Goal: Task Accomplishment & Management: Manage account settings

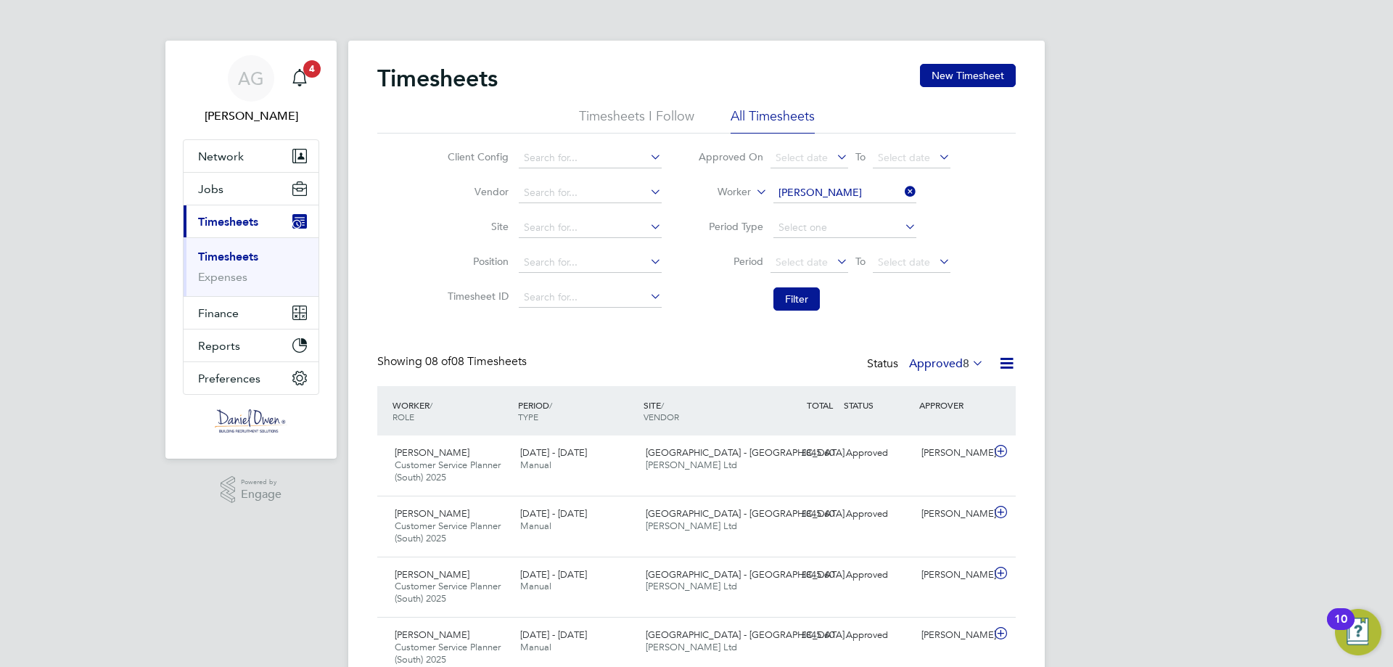
click at [902, 192] on icon at bounding box center [902, 191] width 0 height 20
click at [876, 186] on input at bounding box center [845, 193] width 143 height 20
type input "[PERSON_NAME]"
click at [811, 306] on button "Filter" at bounding box center [797, 298] width 46 height 23
click at [954, 374] on div "Status Approved 39" at bounding box center [924, 364] width 126 height 20
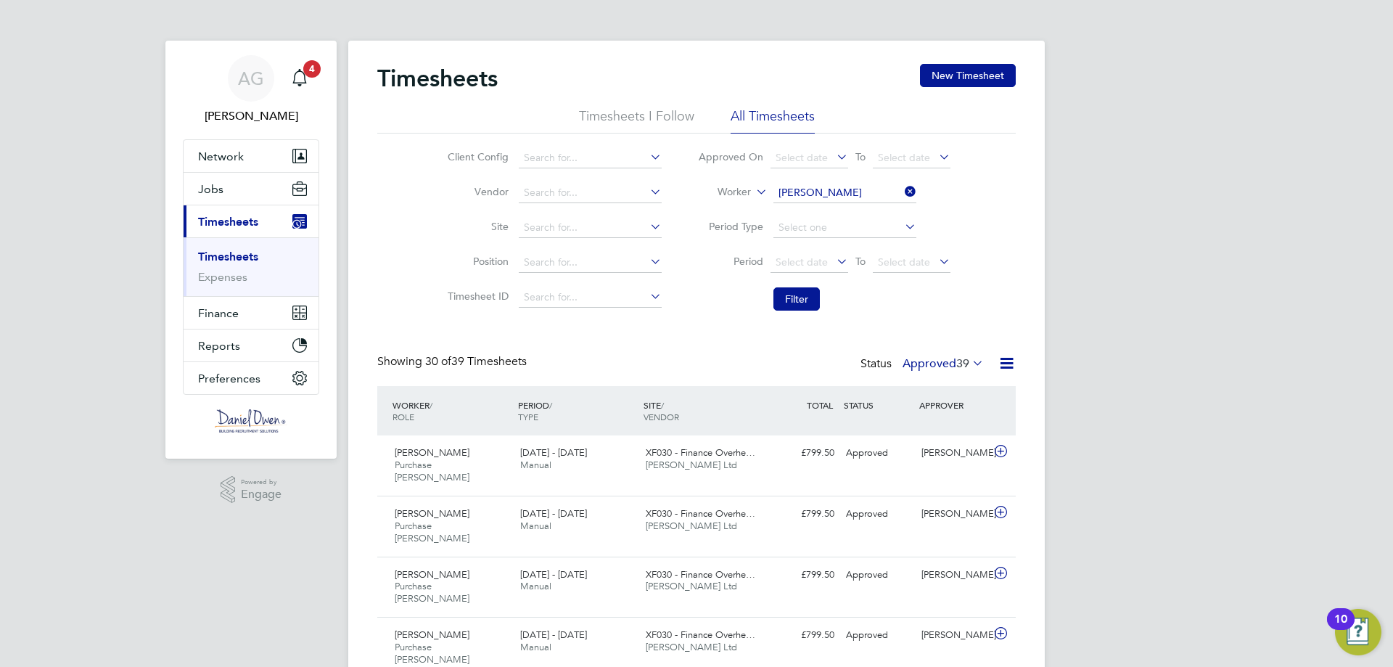
click at [957, 361] on span "39" at bounding box center [962, 363] width 13 height 15
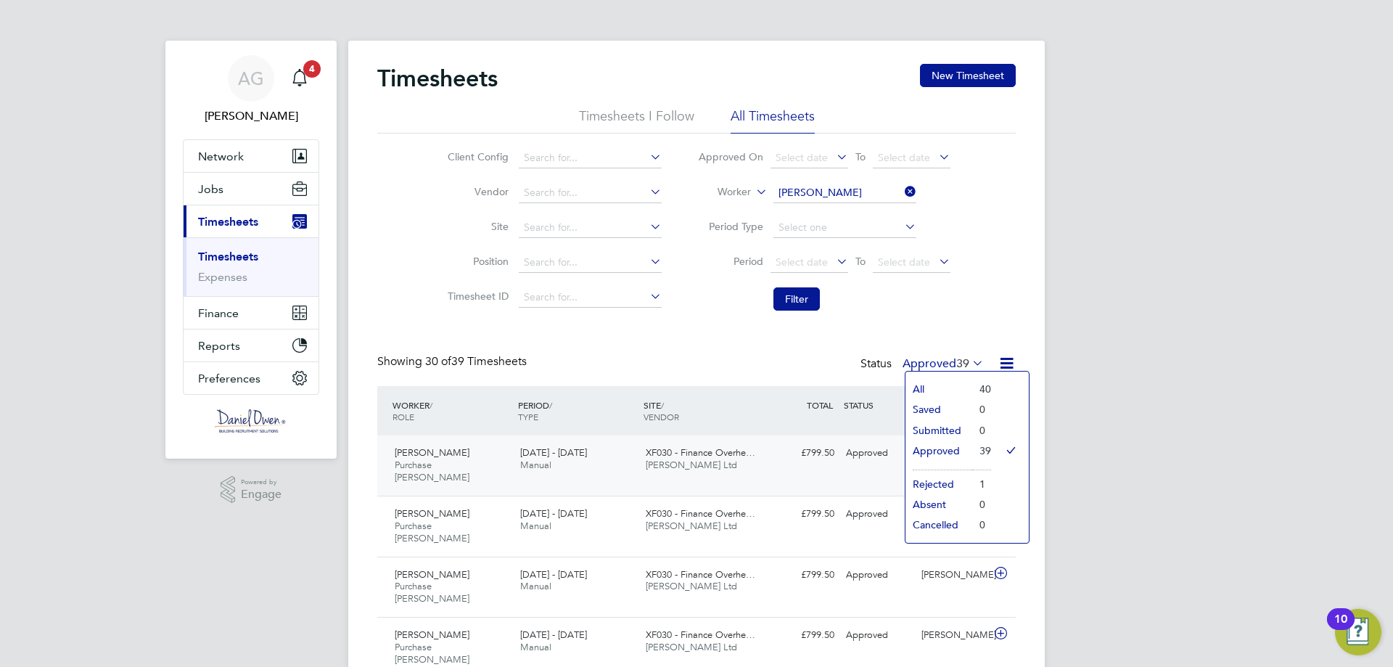
click at [725, 452] on span "XF030 - Finance Overhe…" at bounding box center [701, 452] width 110 height 12
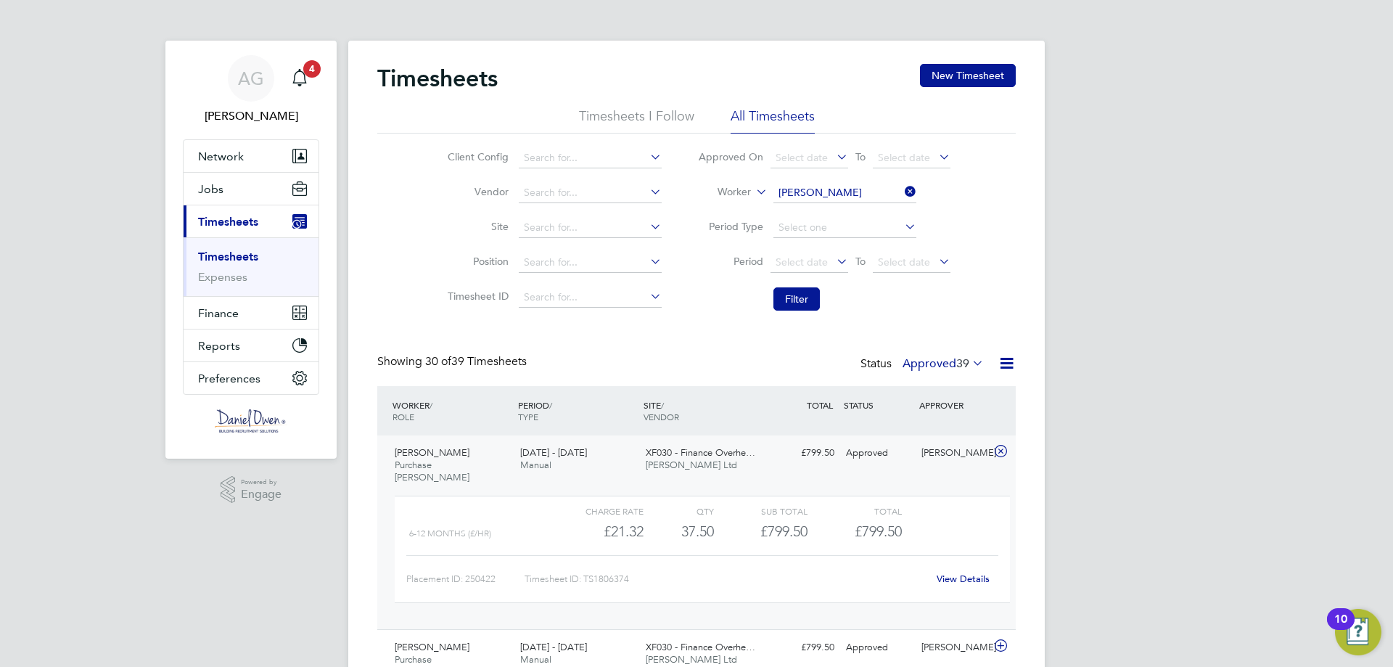
click at [961, 79] on button "New Timesheet" at bounding box center [968, 75] width 96 height 23
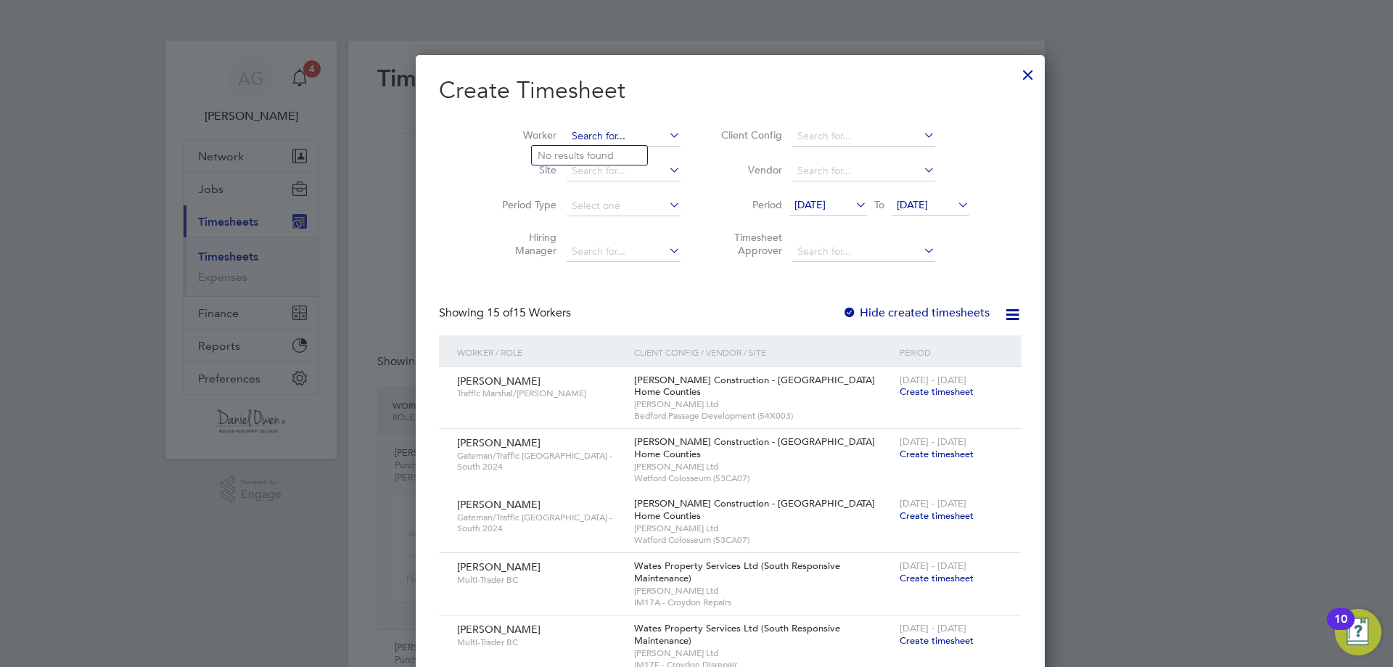
click at [574, 128] on input at bounding box center [624, 136] width 114 height 20
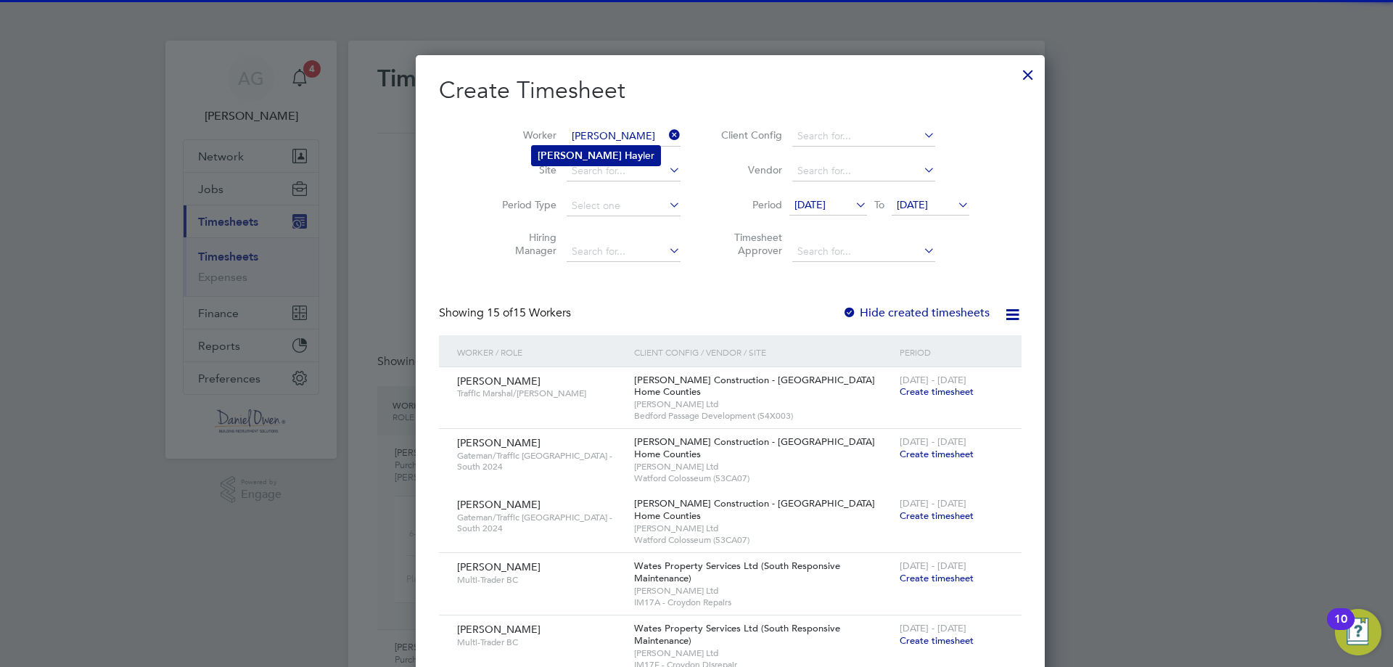
click at [625, 154] on b "Hay" at bounding box center [634, 155] width 18 height 12
type input "[PERSON_NAME]"
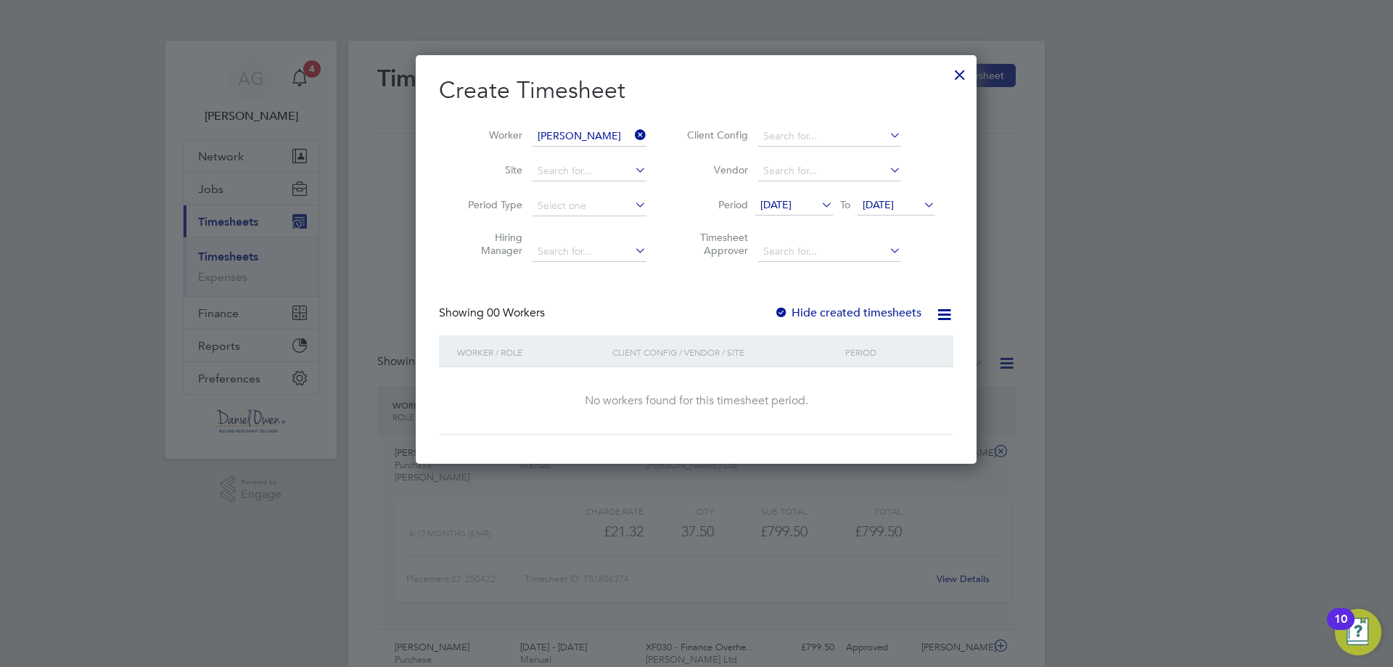
click at [800, 213] on span "[DATE]" at bounding box center [794, 206] width 78 height 20
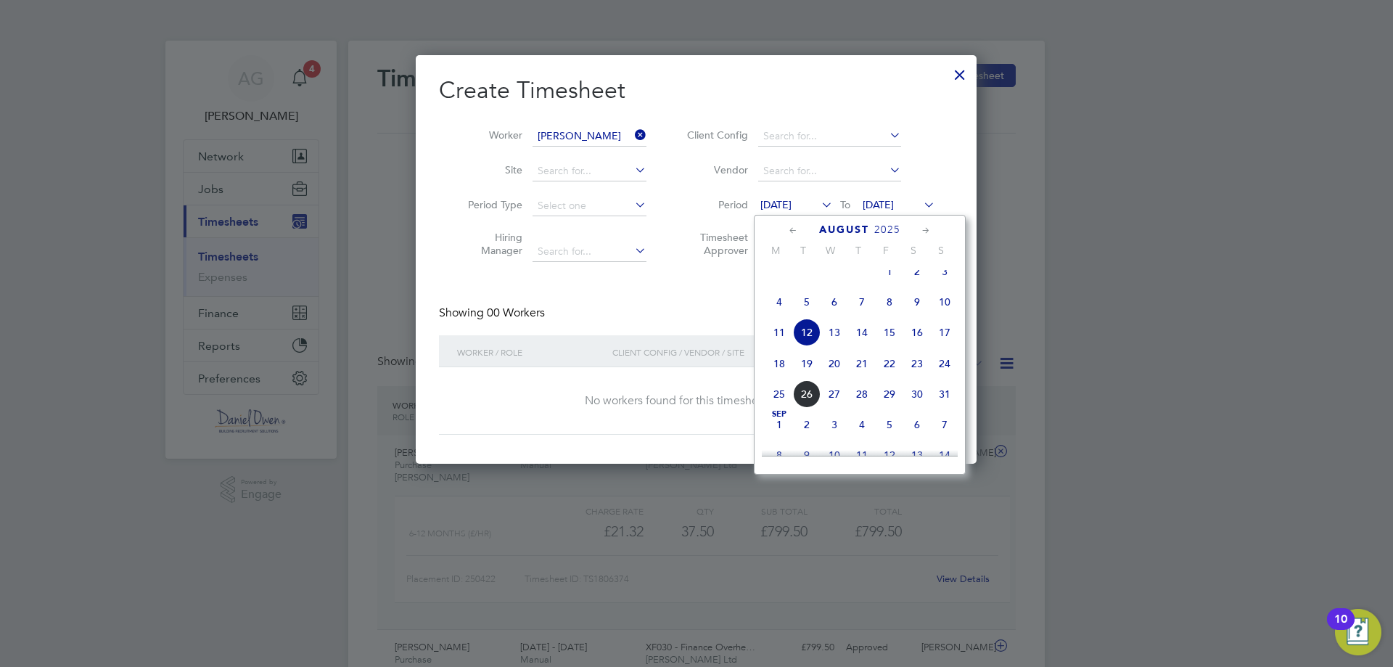
click at [782, 372] on span "18" at bounding box center [780, 364] width 28 height 28
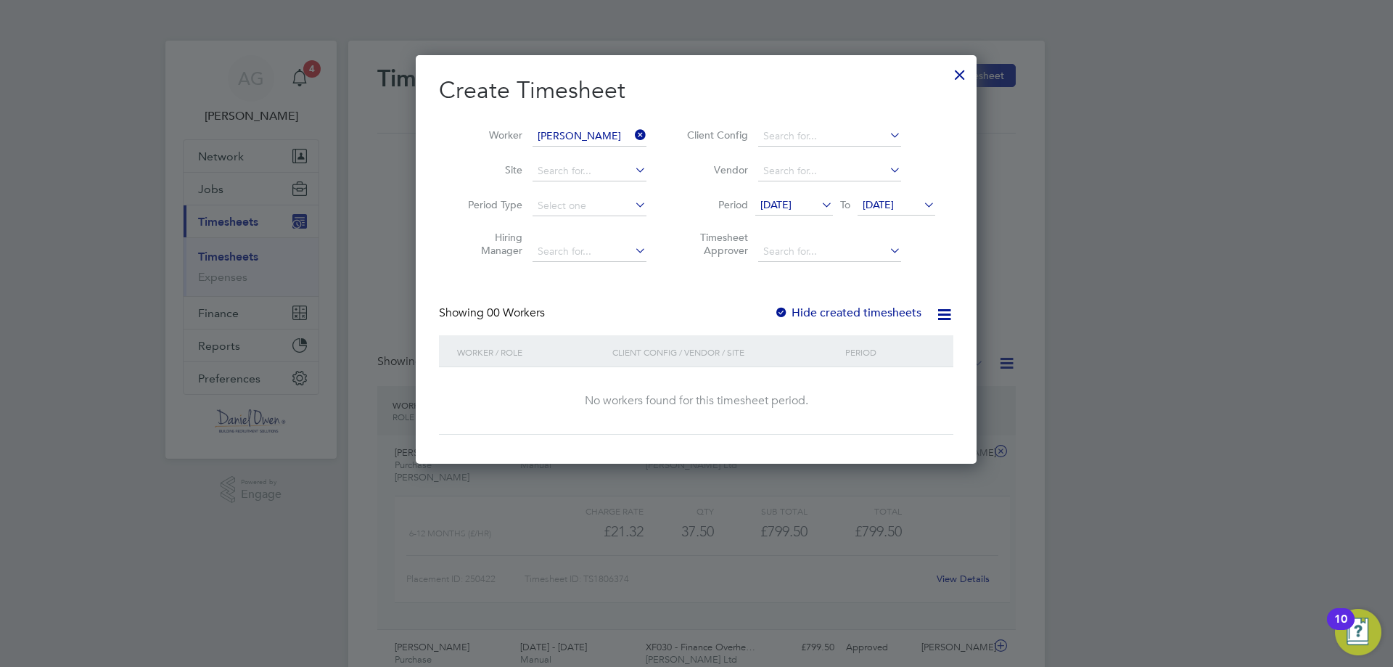
click at [954, 80] on div at bounding box center [960, 71] width 26 height 26
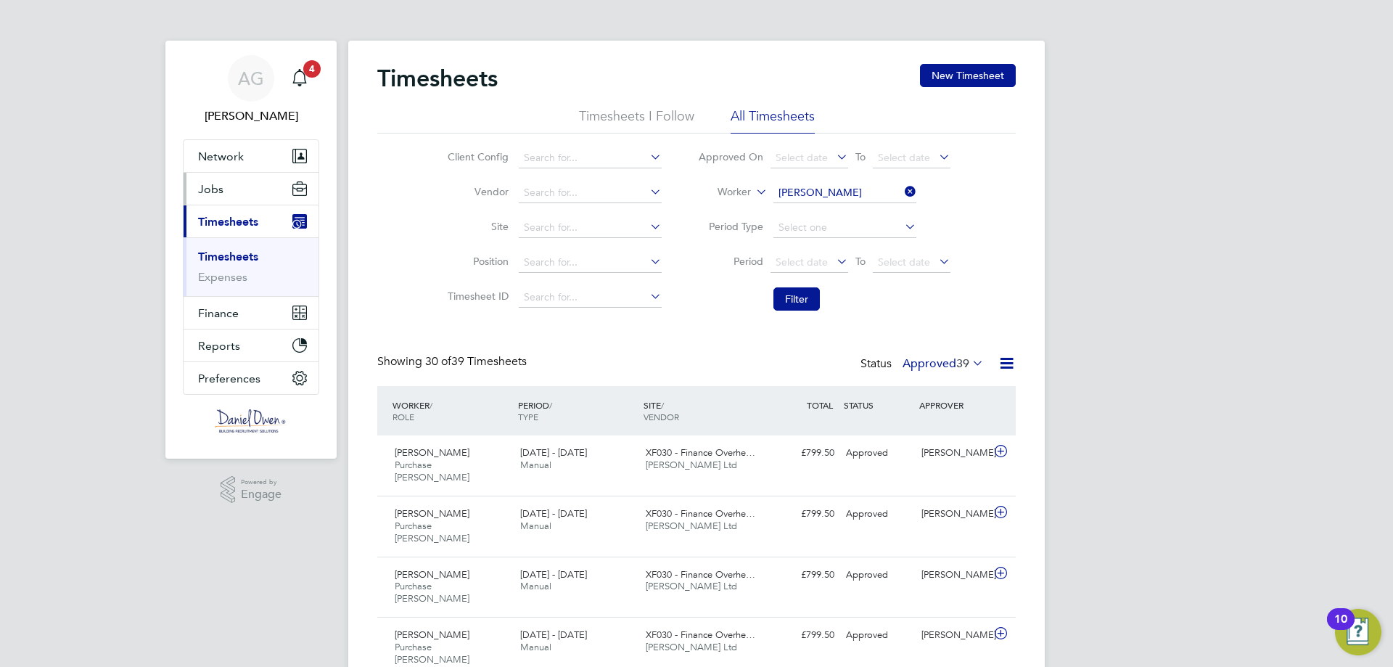
click at [237, 186] on button "Jobs" at bounding box center [251, 189] width 135 height 32
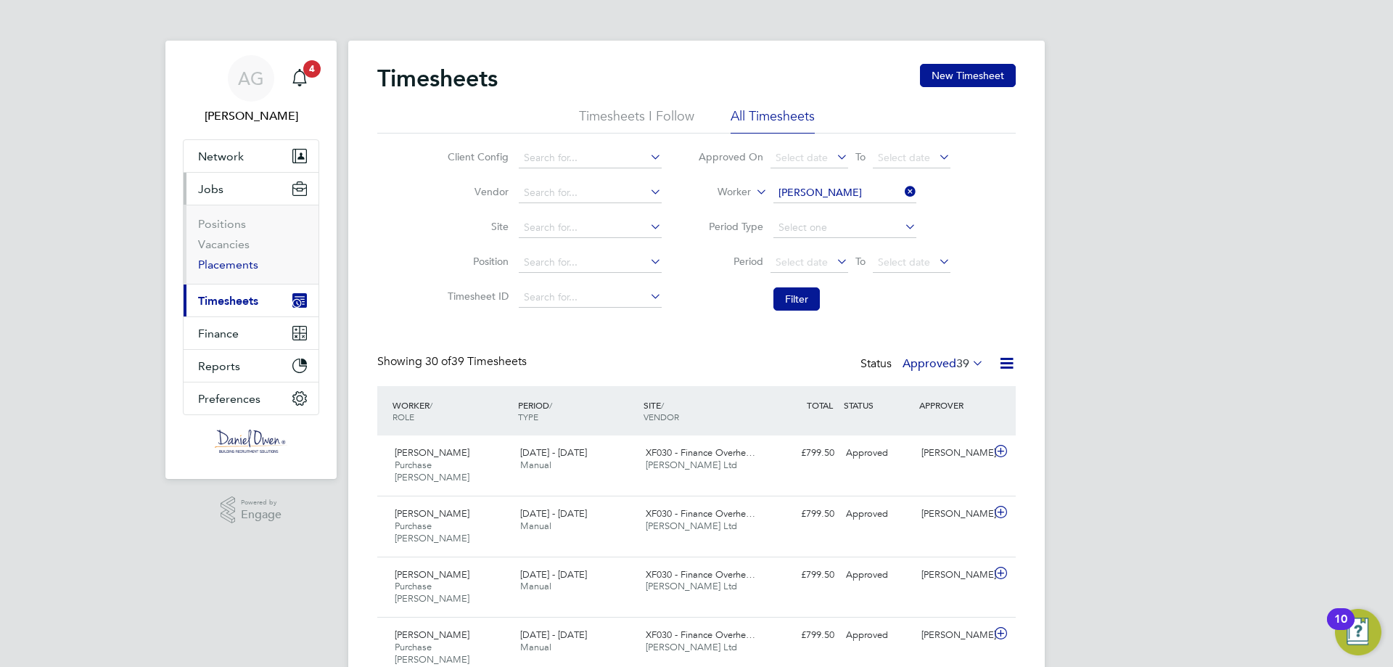
click at [237, 262] on link "Placements" at bounding box center [228, 265] width 60 height 14
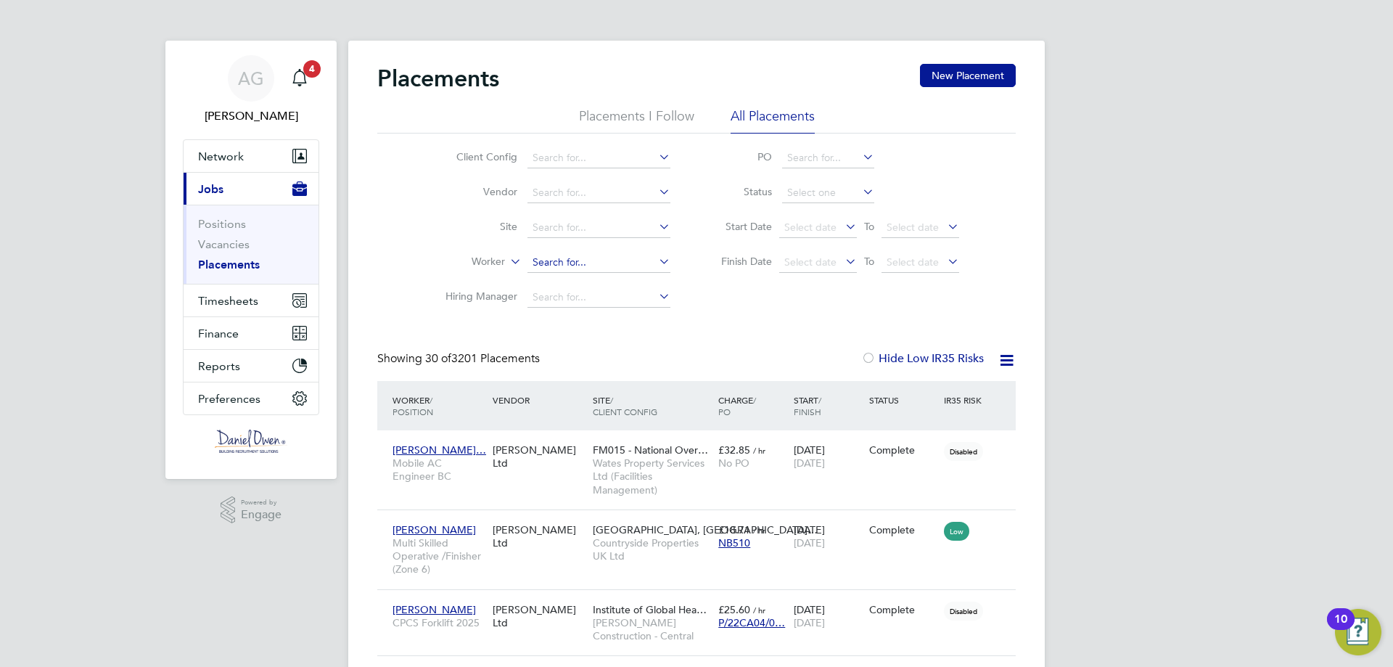
click at [555, 269] on input at bounding box center [599, 263] width 143 height 20
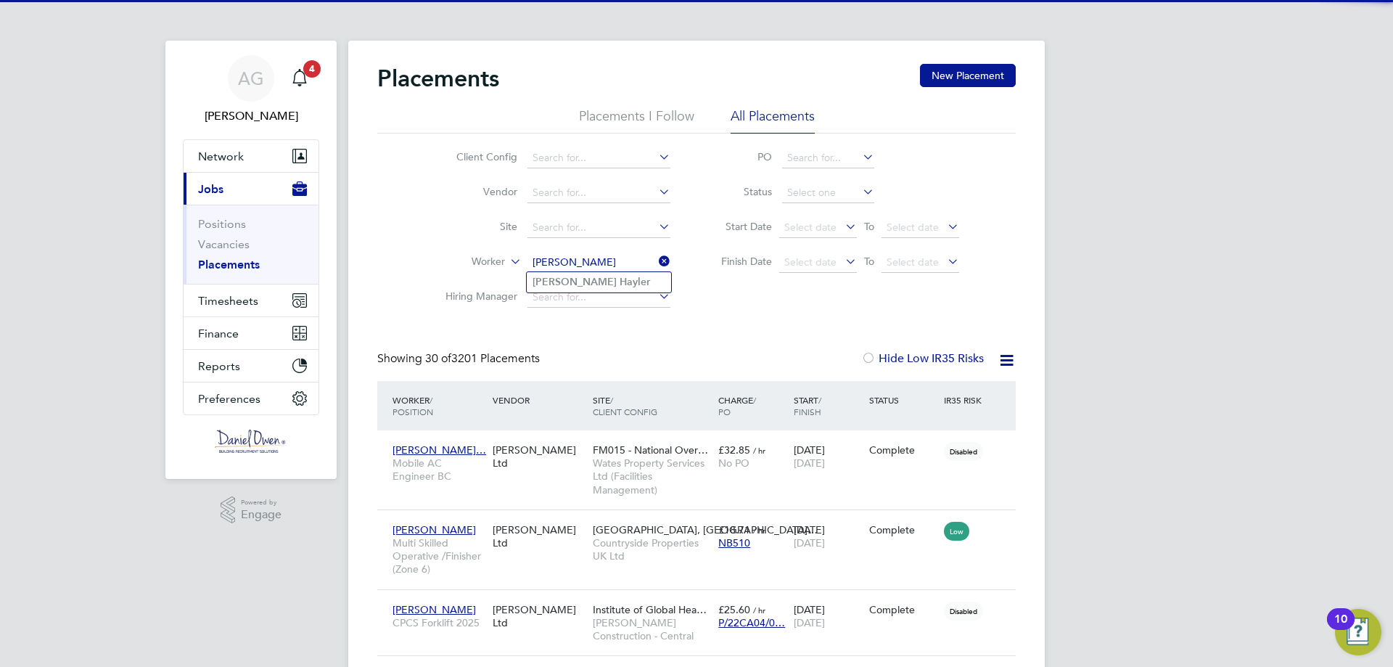
click at [620, 284] on b "Hayler" at bounding box center [635, 282] width 30 height 12
type input "[PERSON_NAME]"
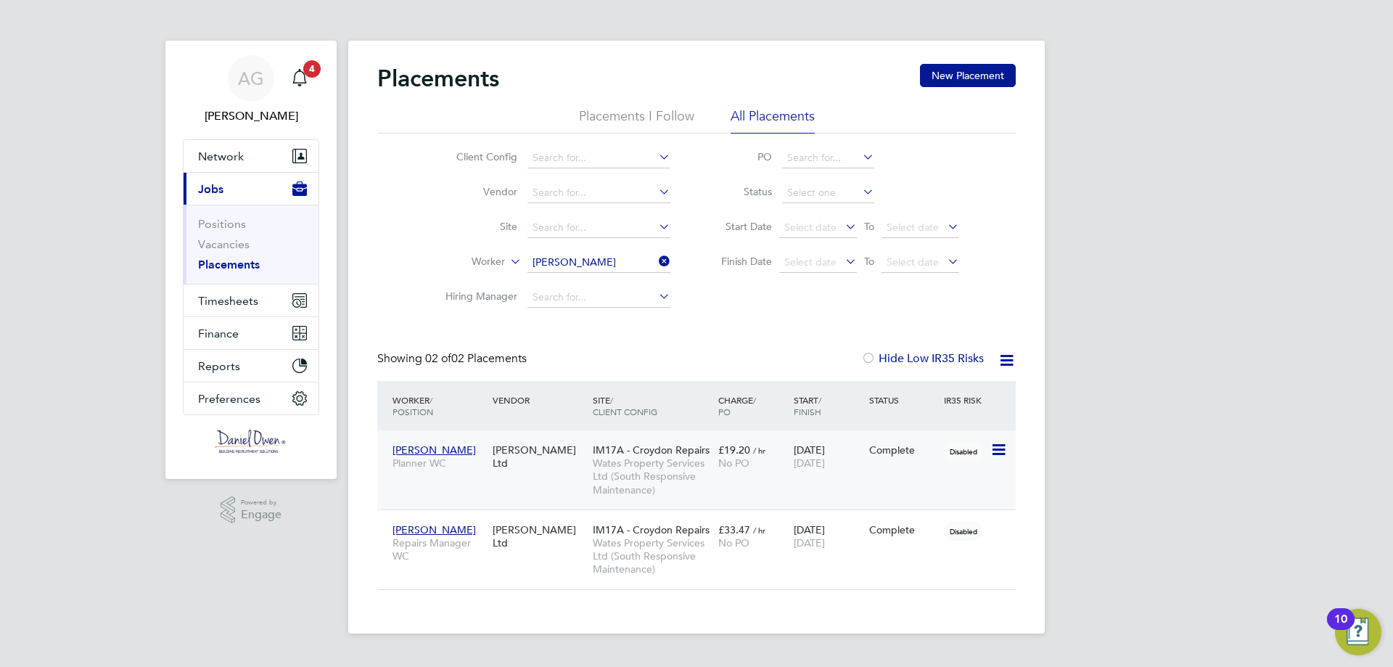
click at [1005, 448] on icon at bounding box center [998, 449] width 15 height 17
click at [725, 444] on span "£19.20" at bounding box center [734, 449] width 32 height 13
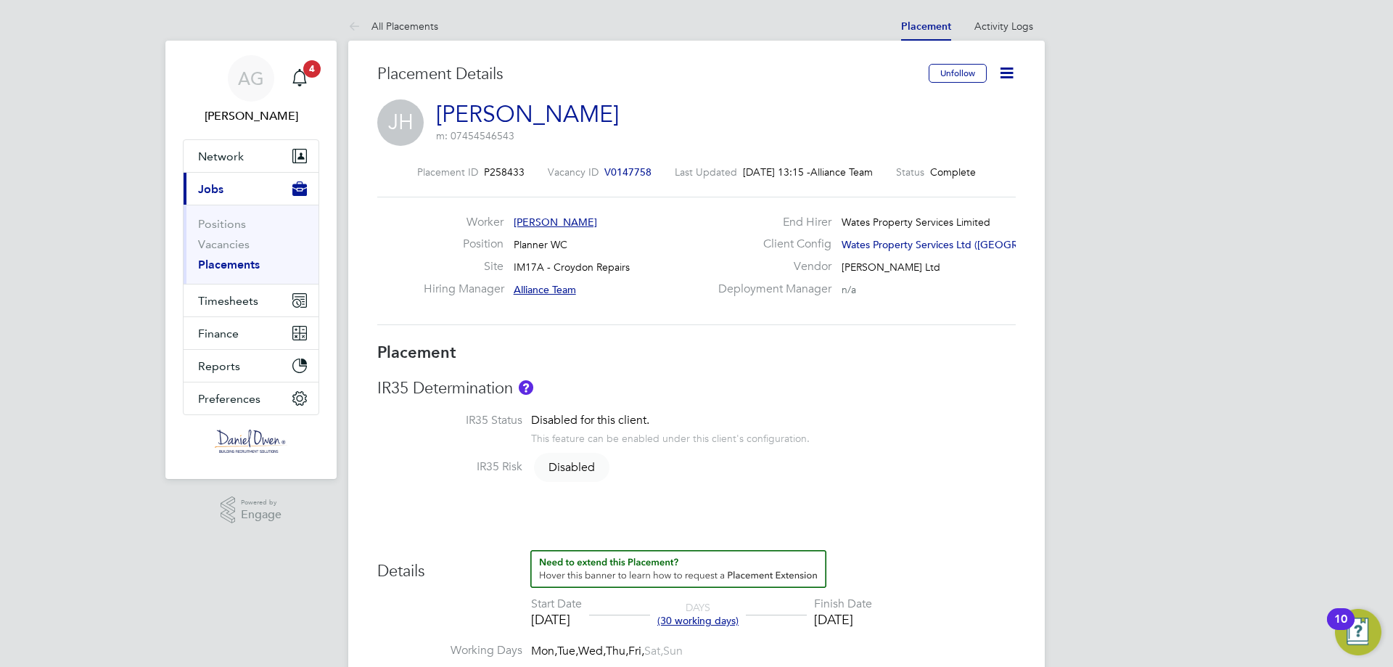
click at [956, 564] on h3 "Details" at bounding box center [696, 566] width 639 height 32
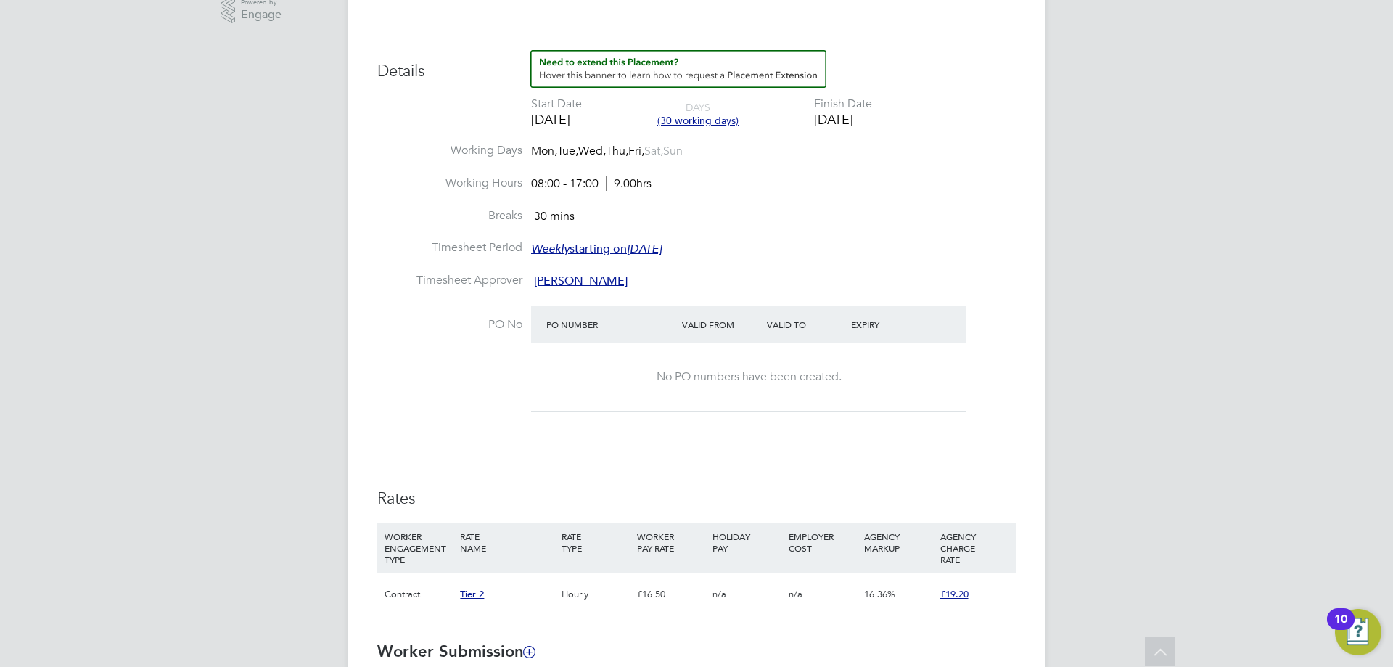
scroll to position [427, 0]
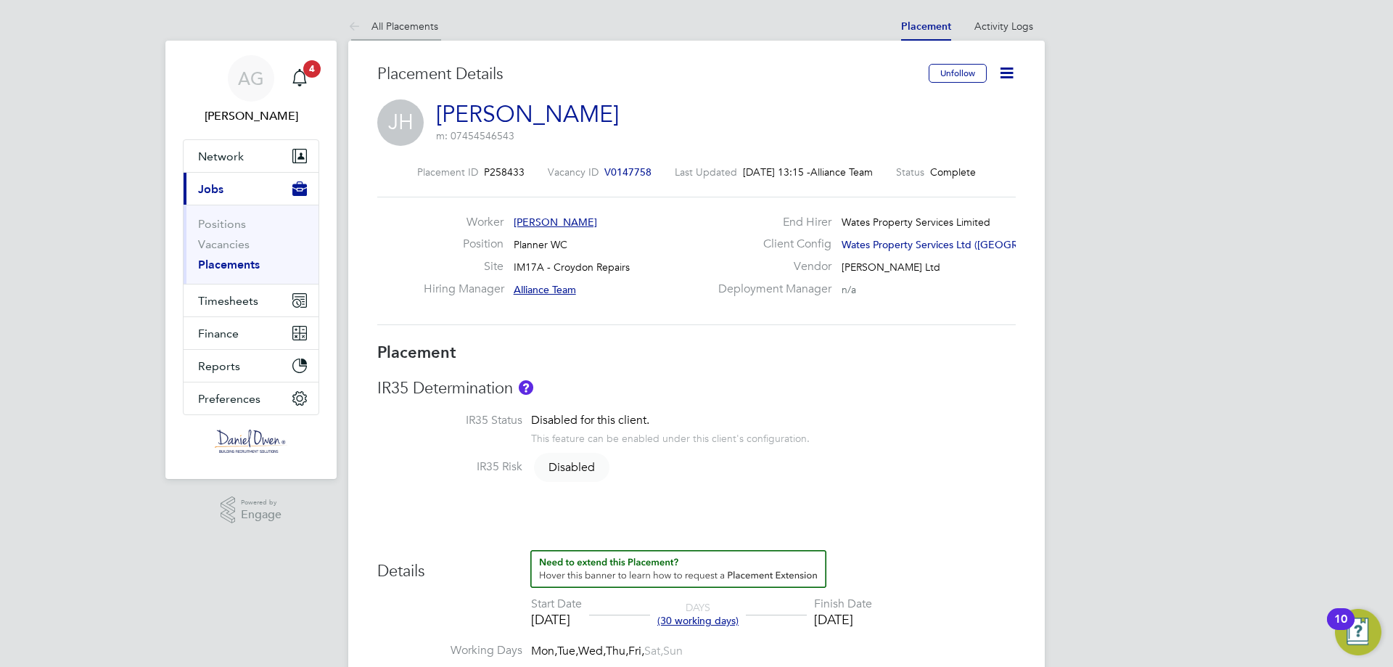
drag, startPoint x: 406, startPoint y: 35, endPoint x: 409, endPoint y: 27, distance: 8.5
click at [406, 34] on li "All Placements" at bounding box center [393, 26] width 90 height 29
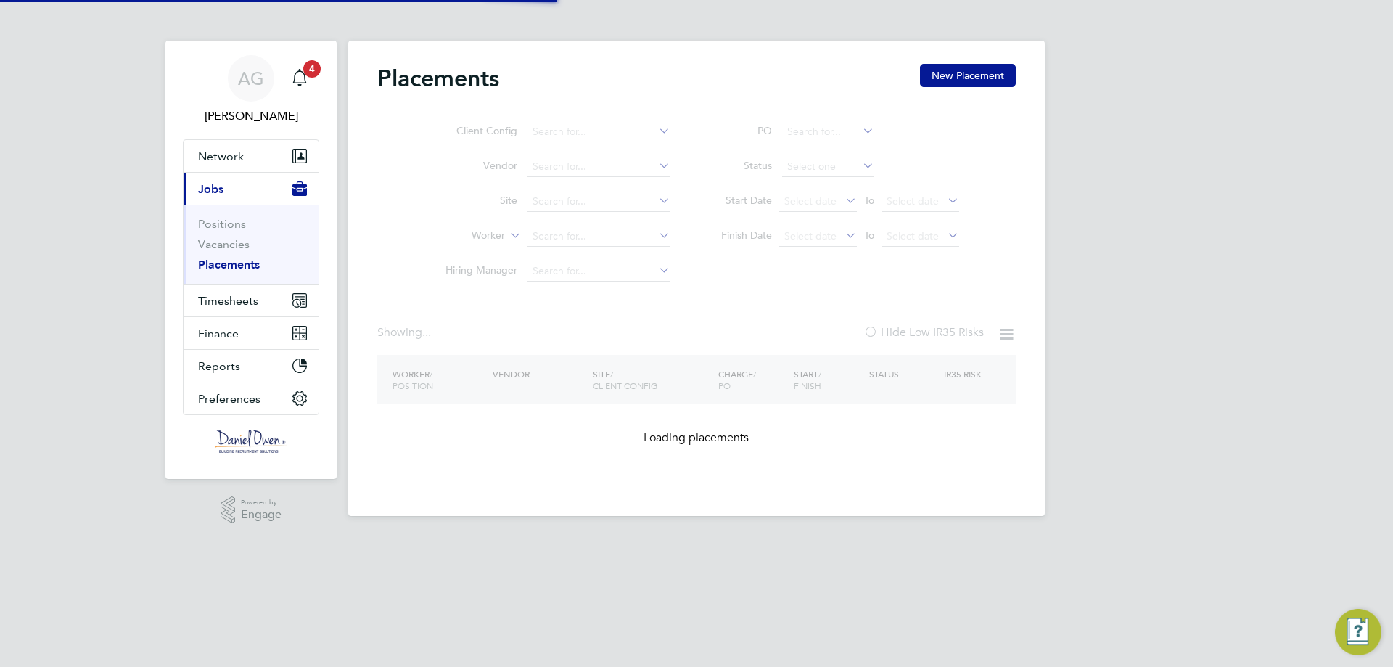
click at [409, 24] on app-barbie "Placements New Placement Client Config Vendor Site Worker Hiring Manager PO Sta…" at bounding box center [696, 258] width 697 height 516
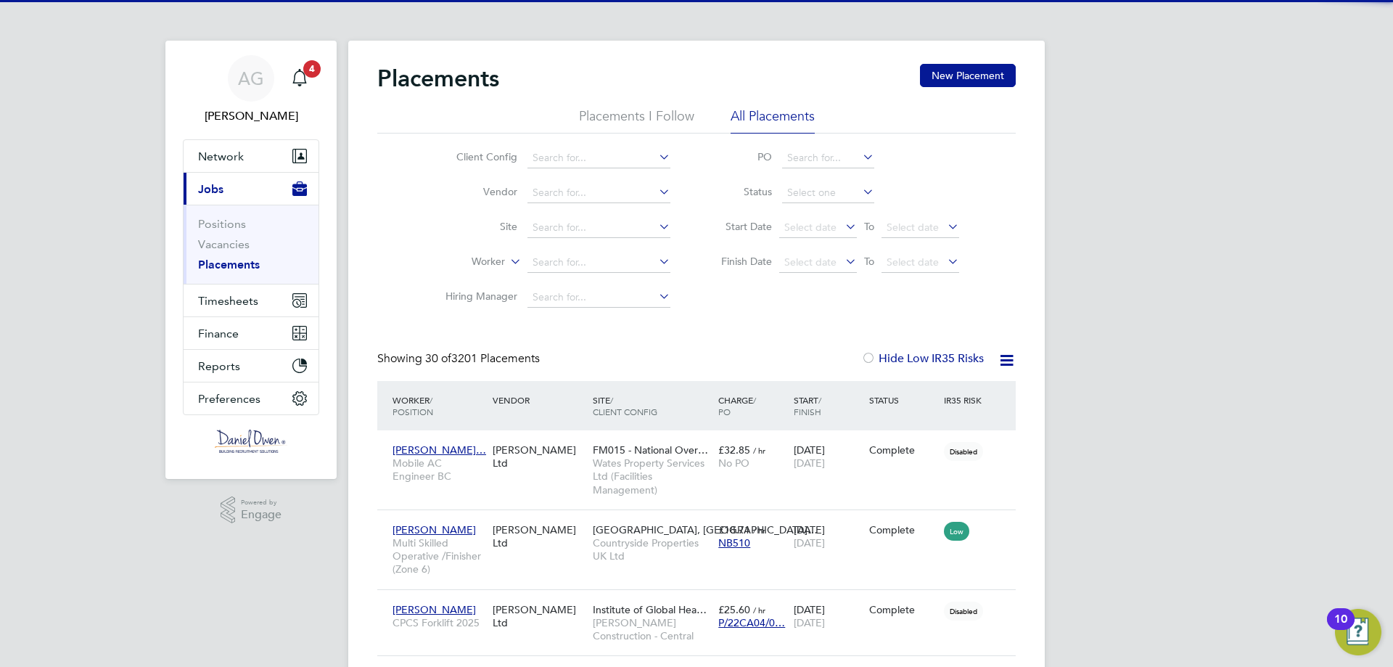
scroll to position [14, 68]
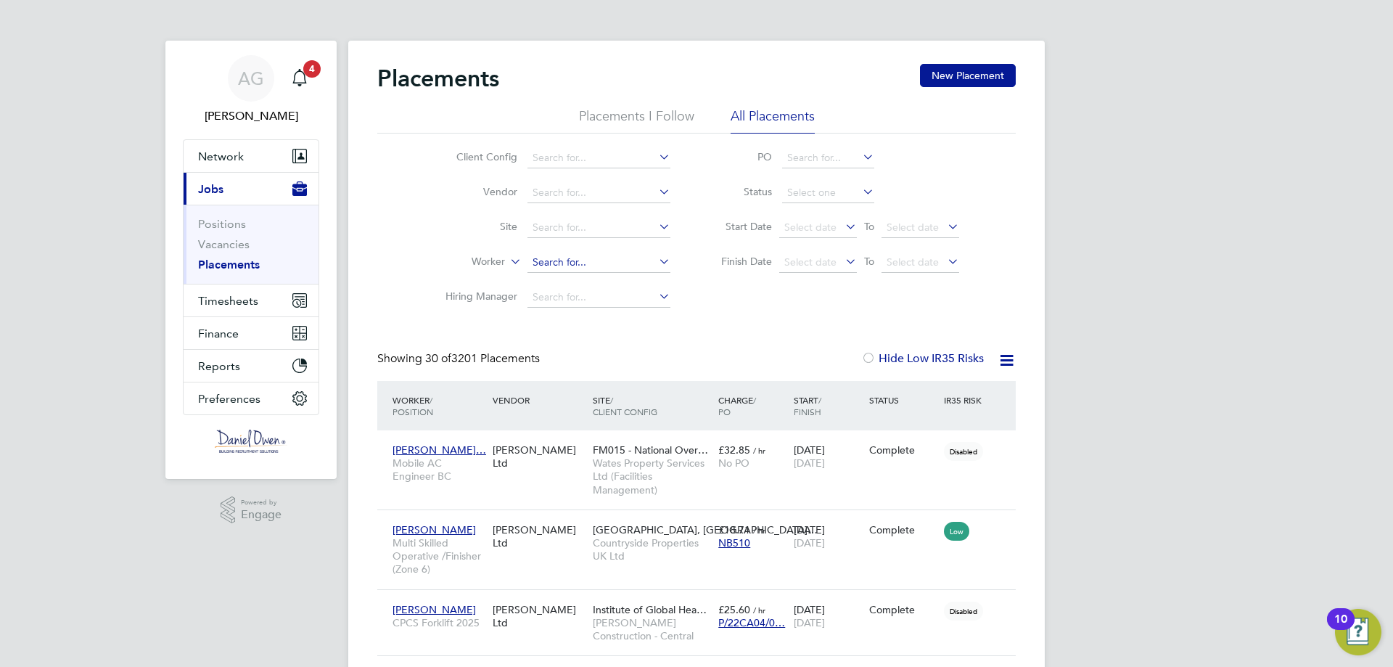
drag, startPoint x: 546, startPoint y: 267, endPoint x: 539, endPoint y: 263, distance: 8.5
click at [546, 266] on input at bounding box center [599, 263] width 143 height 20
type input "[PERSON_NAME]"
click at [549, 282] on b "[PERSON_NAME]" at bounding box center [575, 282] width 84 height 12
